Goal: Task Accomplishment & Management: Complete application form

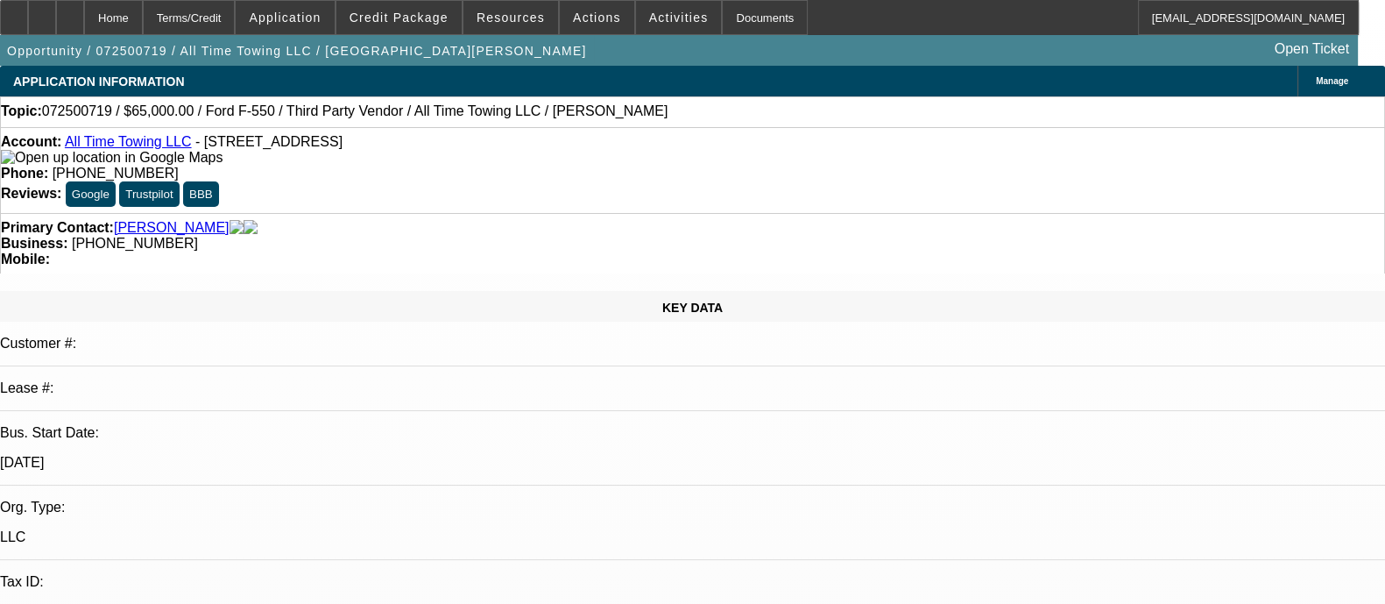
select select "0"
select select "3"
select select "0"
select select "6"
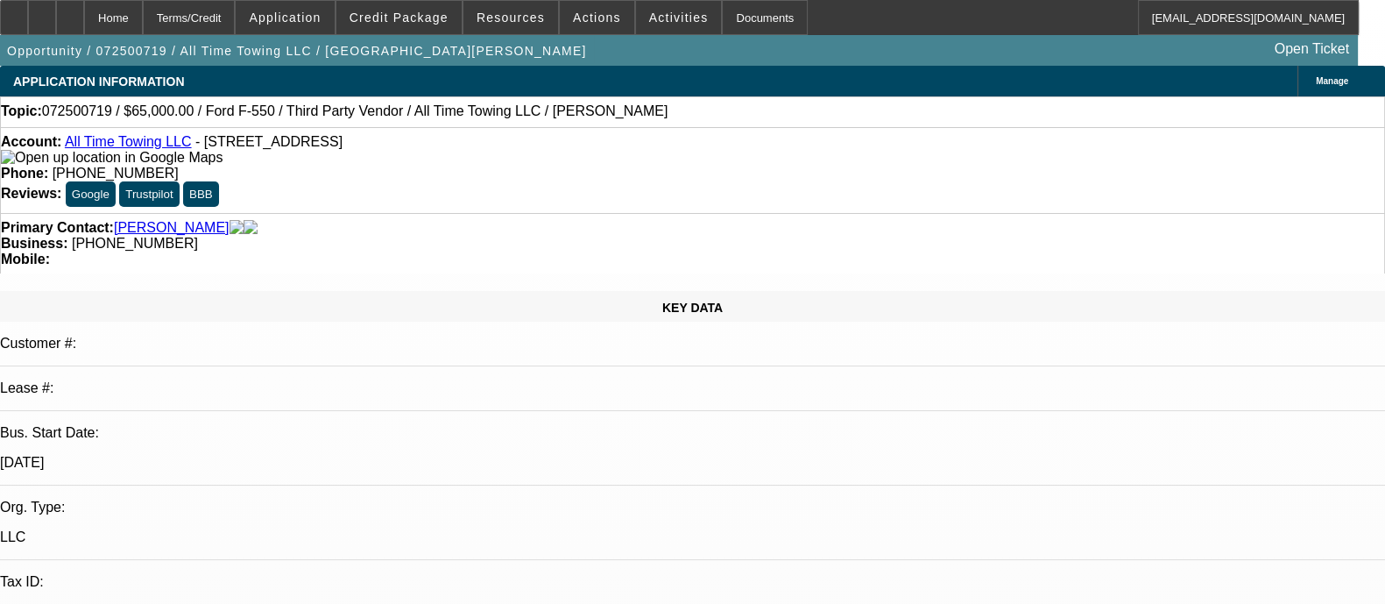
select select "0"
select select "3"
select select "0"
select select "6"
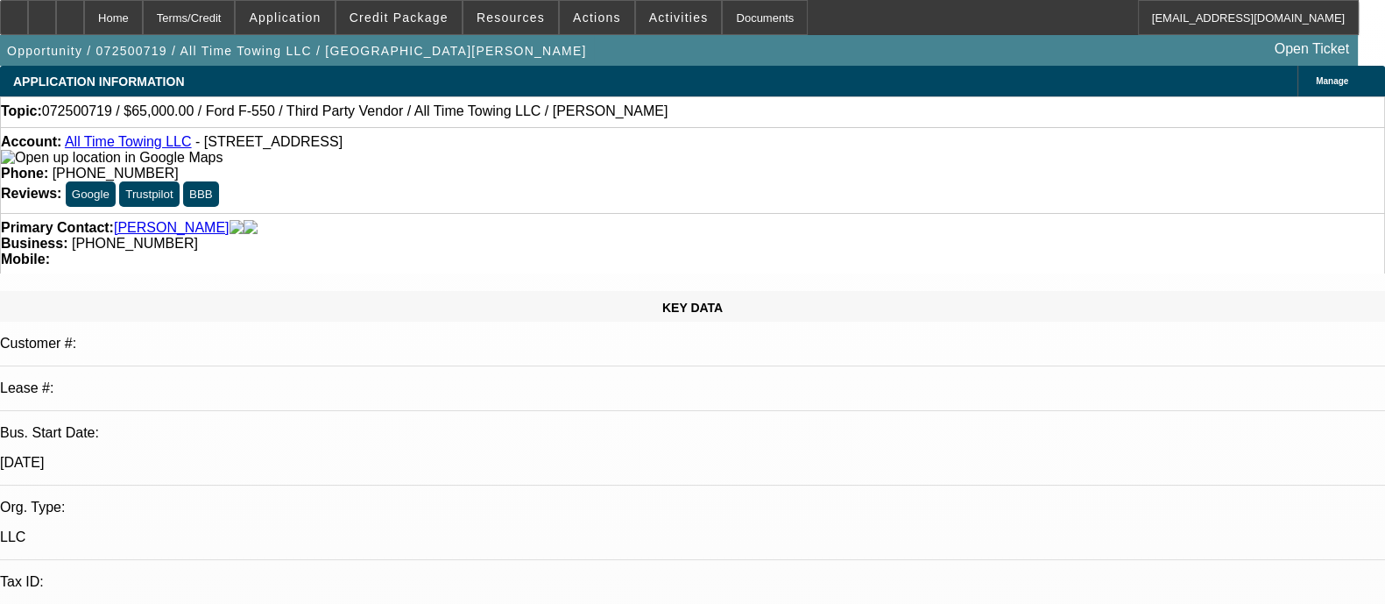
select select "0"
select select "3"
select select "0"
select select "6"
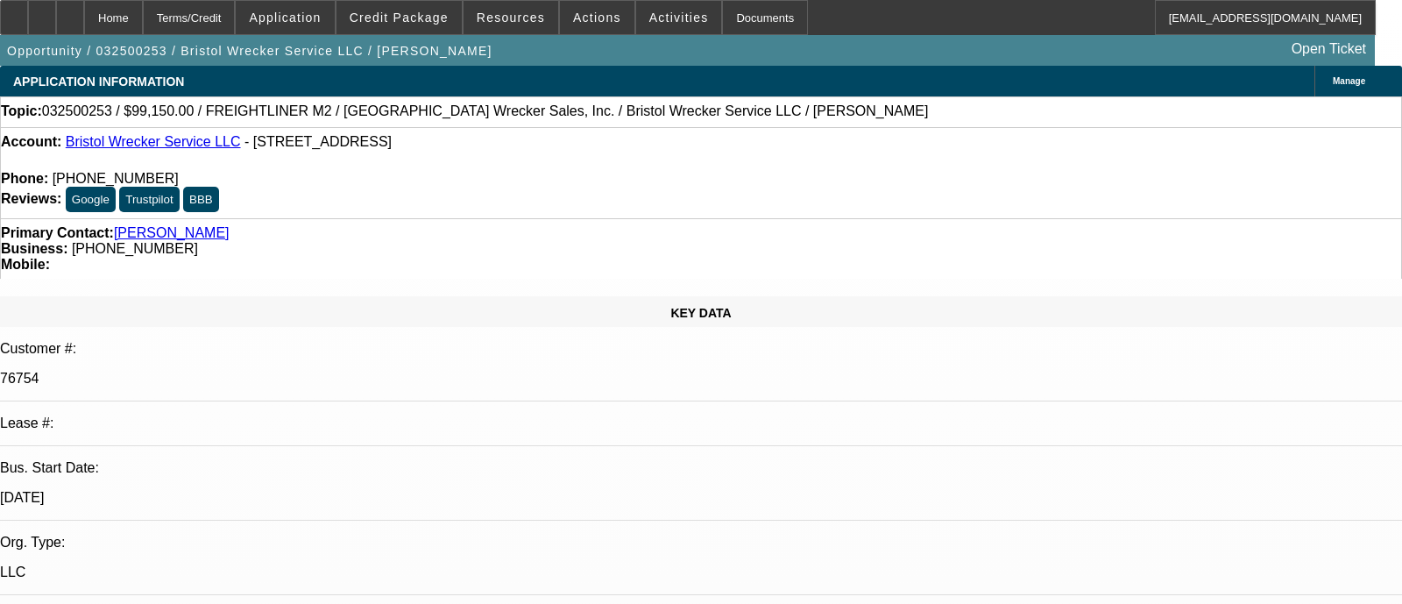
select select "0"
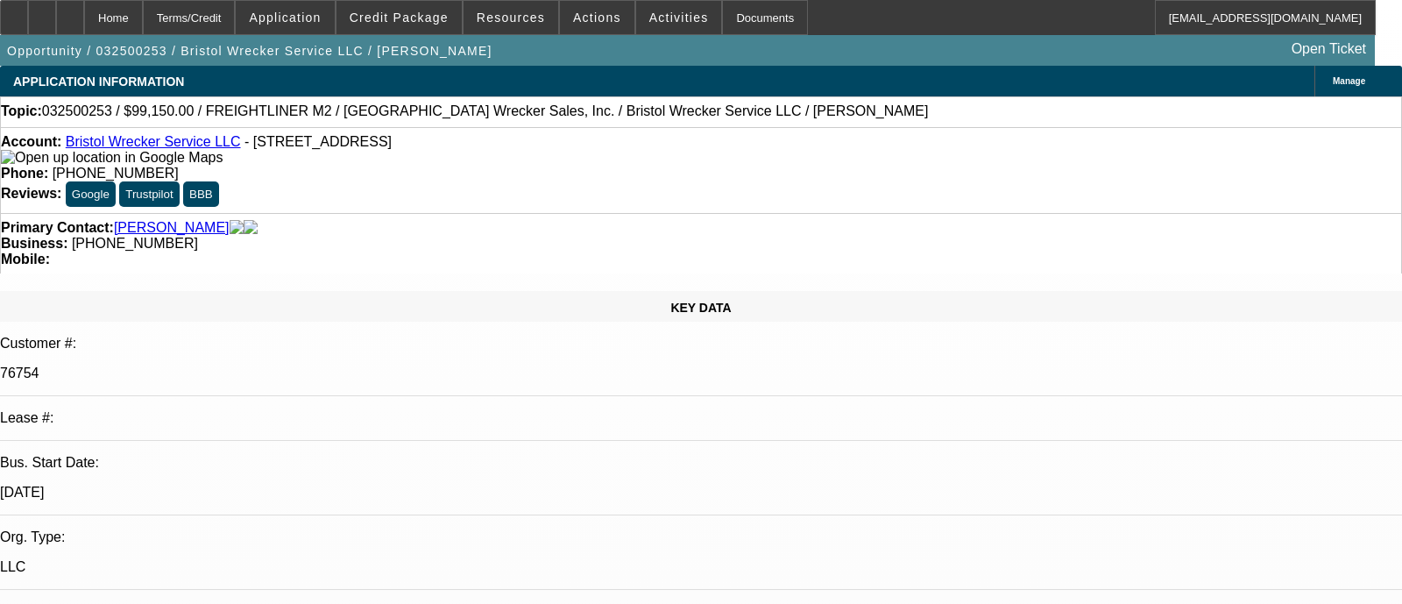
select select "0"
select select "2"
select select "0"
select select "6"
select select "0"
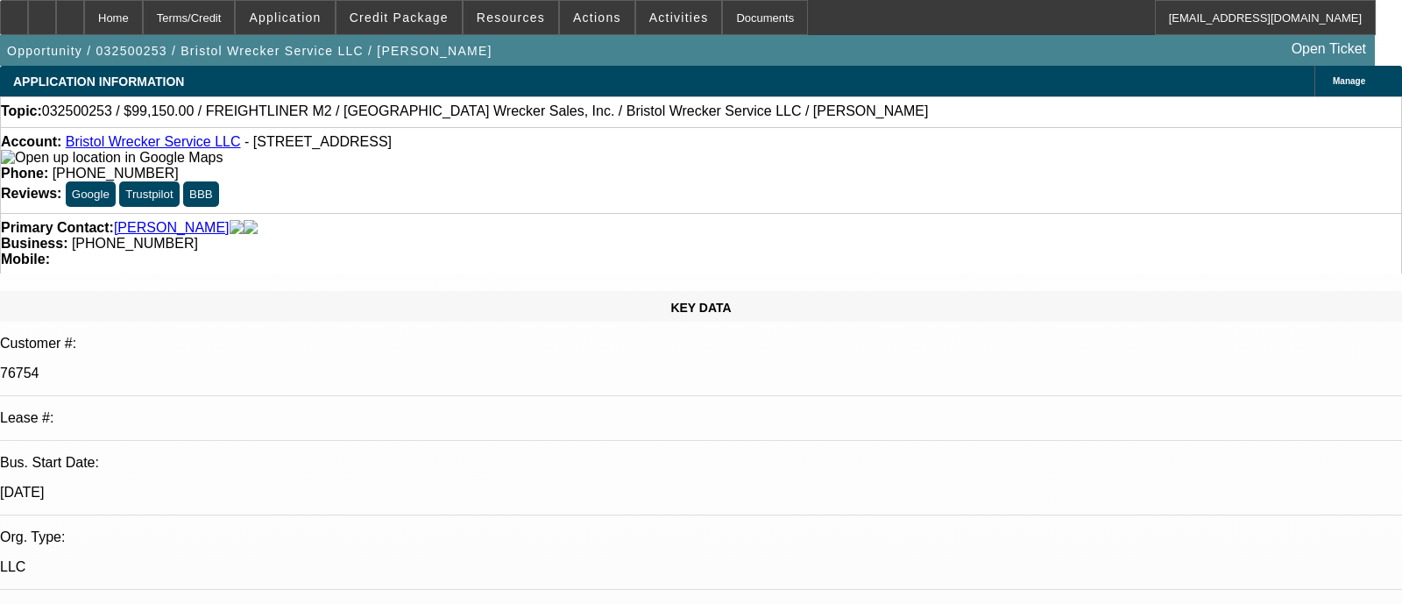
select select "0"
select select "2"
select select "0"
select select "6"
select select "0"
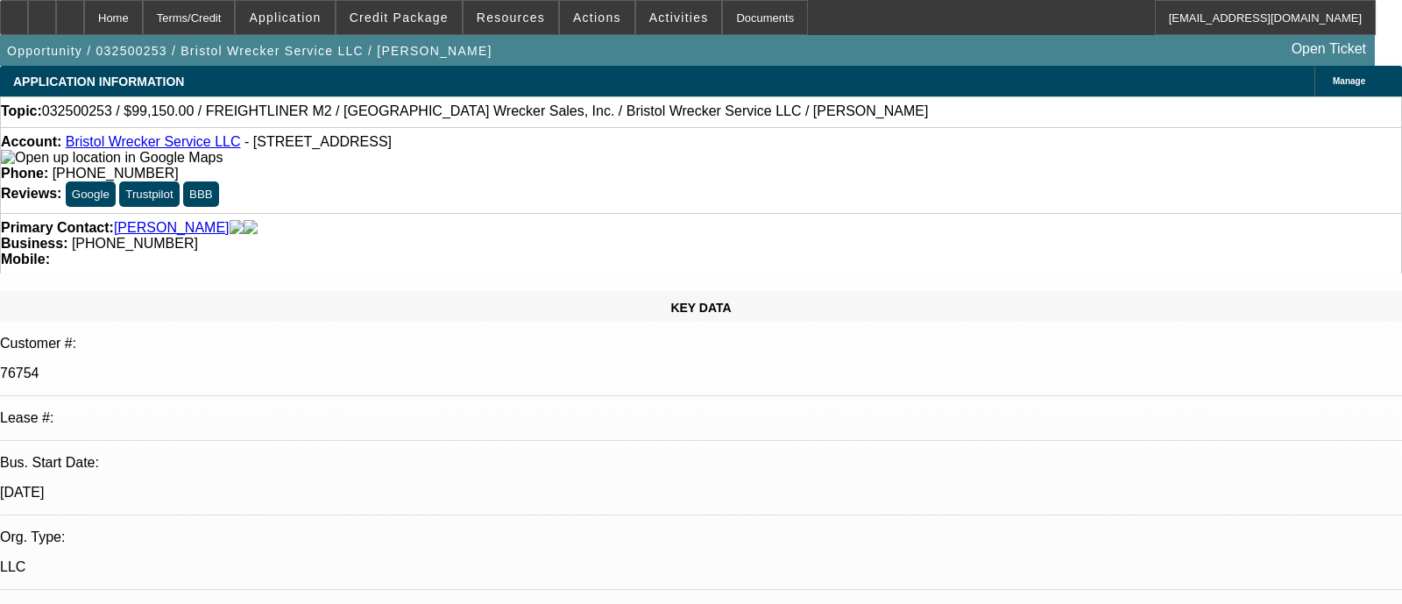
select select "0"
select select "6"
select select "0"
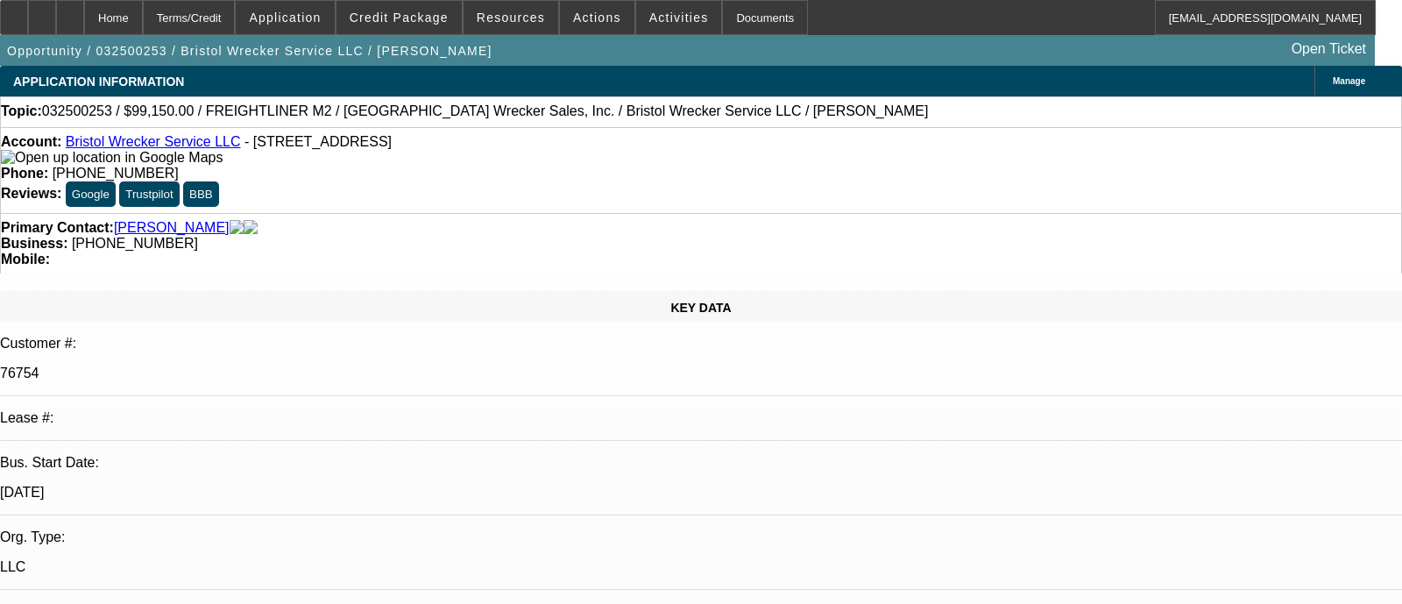
select select "2"
select select "0"
select select "6"
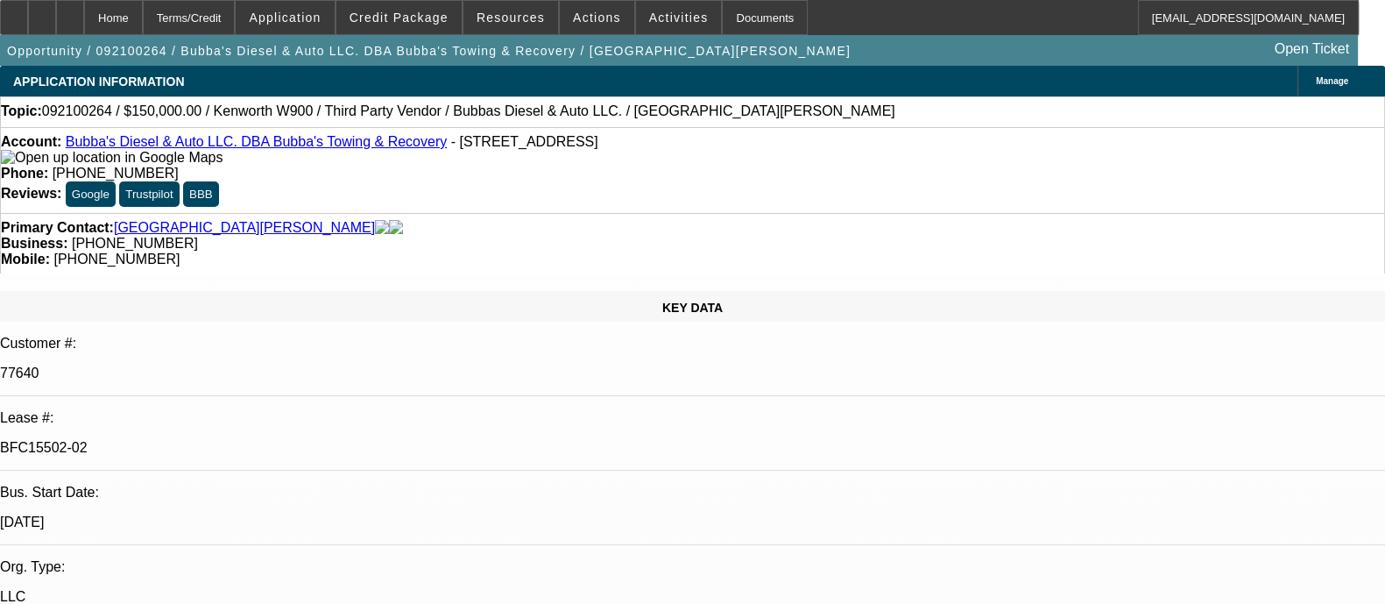
select select "0"
select select "2"
select select "0"
select select "6"
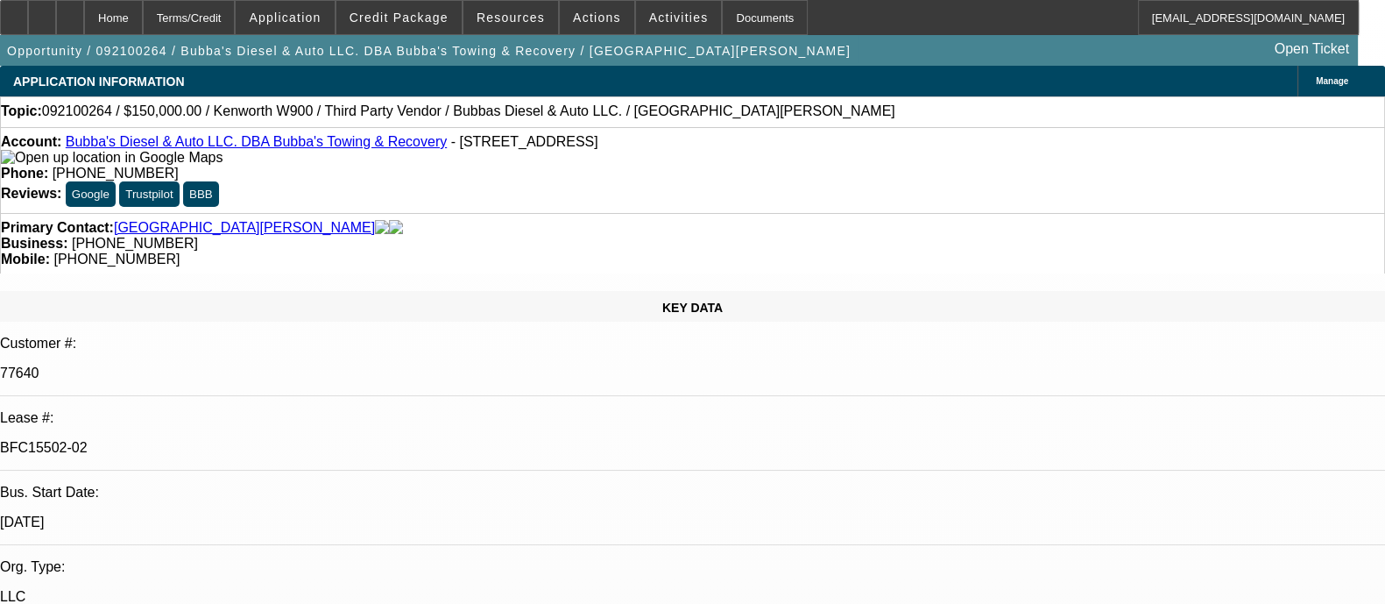
select select "0"
select select "2"
select select "0"
select select "6"
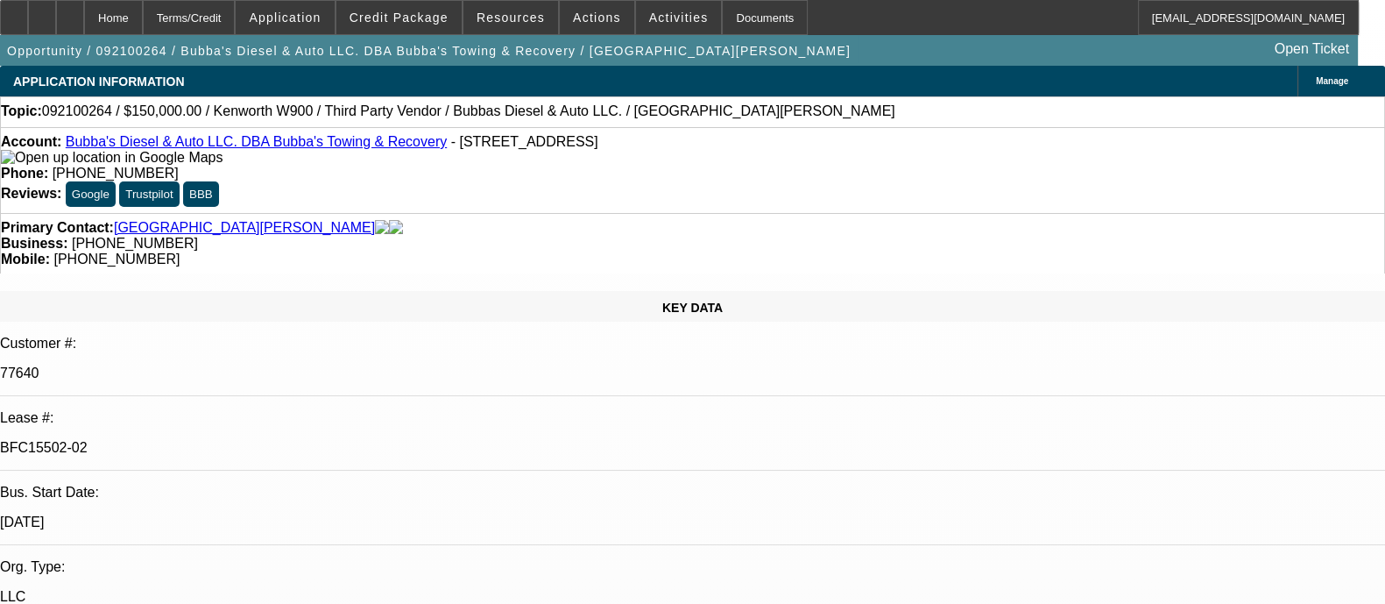
select select "0"
select select "2"
select select "0"
select select "6"
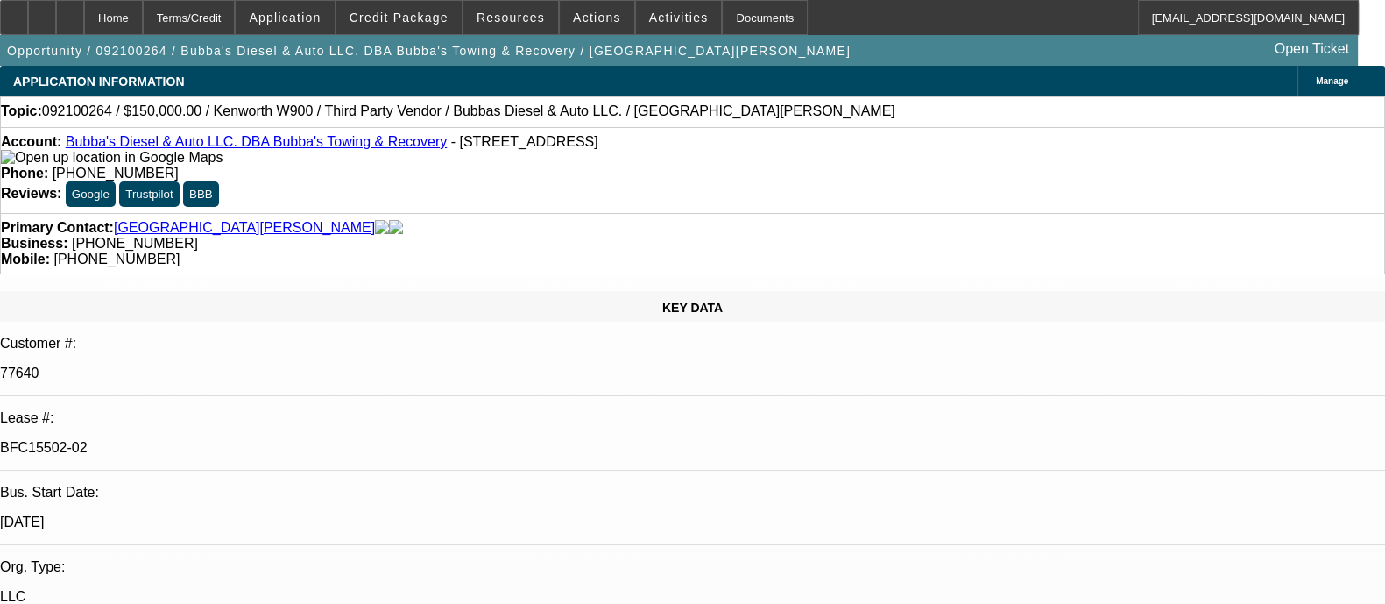
select select "0"
select select "2"
select select "0"
select select "6"
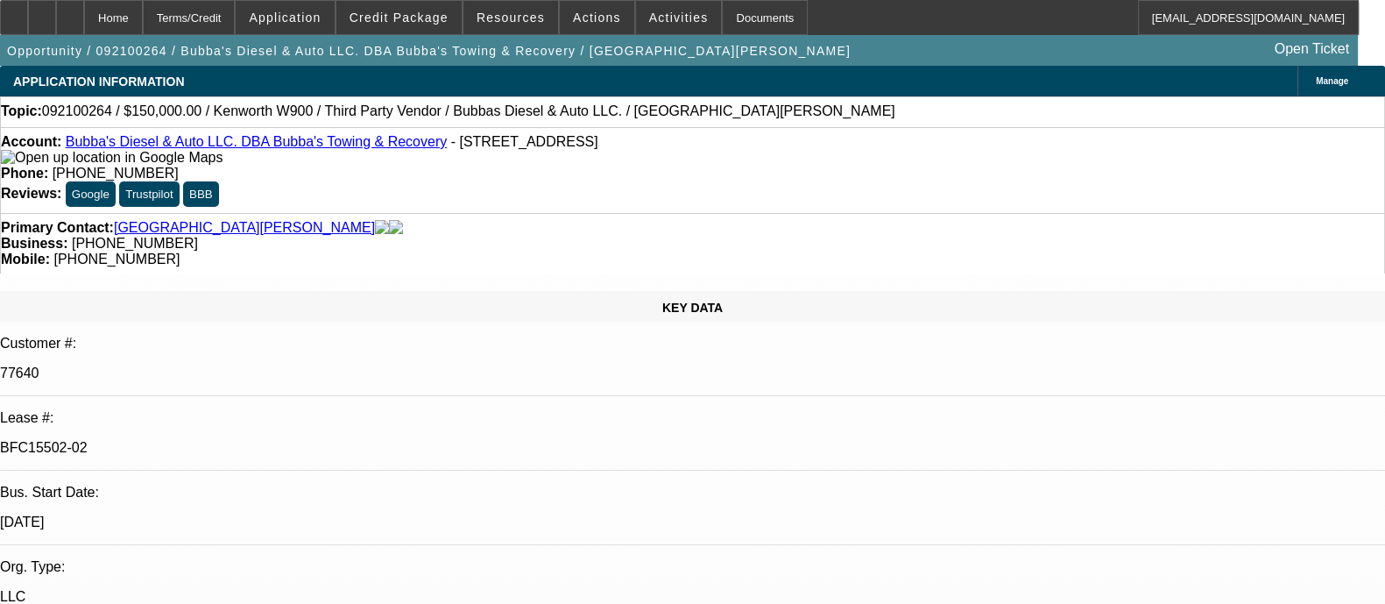
click at [291, 142] on link "Bubba's Diesel & Auto LLC. DBA Bubba's Towing & Recovery" at bounding box center [256, 141] width 381 height 15
